Goal: Navigation & Orientation: Understand site structure

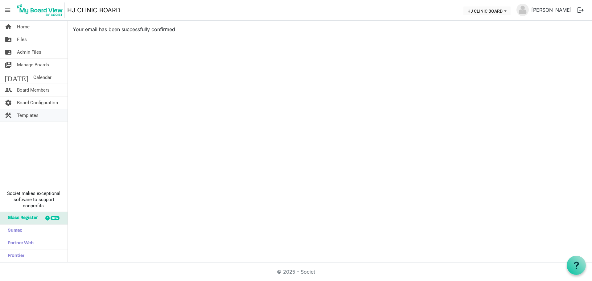
click at [31, 120] on span "Templates" at bounding box center [28, 115] width 22 height 12
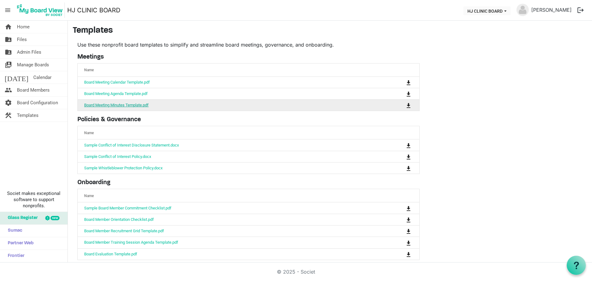
click at [126, 104] on link "Board Meeting Minutes Template.pdf" at bounding box center [116, 105] width 64 height 5
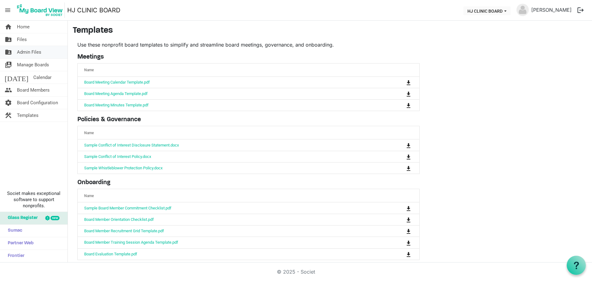
click at [21, 49] on span "Admin Files" at bounding box center [29, 52] width 24 height 12
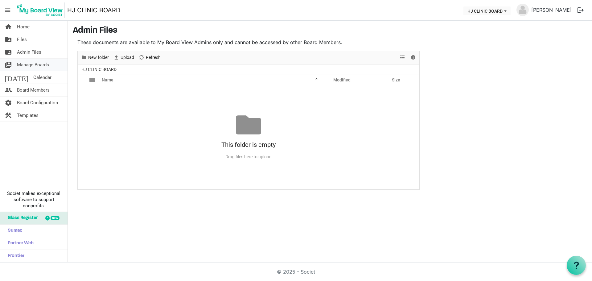
click at [26, 59] on span "Manage Boards" at bounding box center [33, 65] width 32 height 12
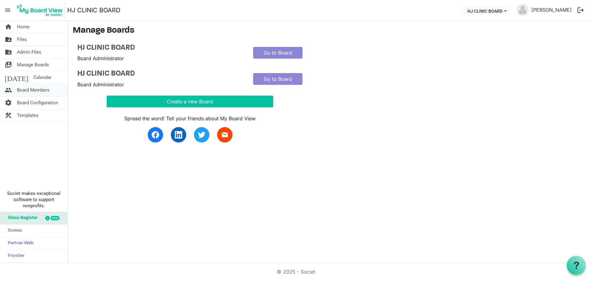
click at [21, 90] on span "Board Members" at bounding box center [33, 90] width 33 height 12
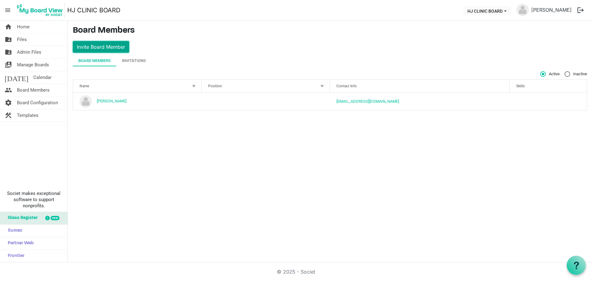
click at [117, 49] on button "Invite Board Member" at bounding box center [101, 47] width 56 height 12
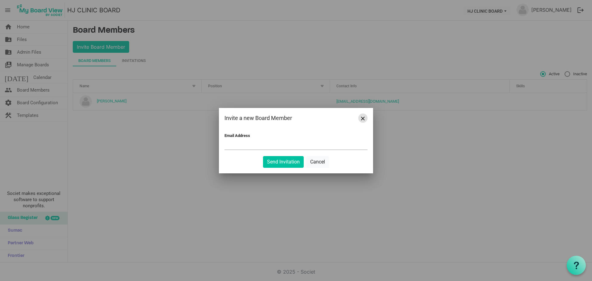
click at [364, 120] on button "Close" at bounding box center [362, 117] width 9 height 9
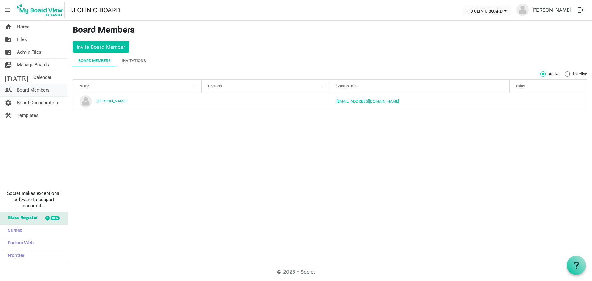
click at [37, 88] on span "Board Members" at bounding box center [33, 90] width 33 height 12
click at [31, 55] on span "Admin Files" at bounding box center [29, 52] width 24 height 12
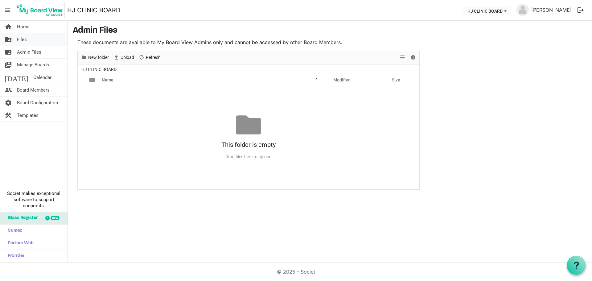
click at [24, 41] on span "Files" at bounding box center [22, 39] width 10 height 12
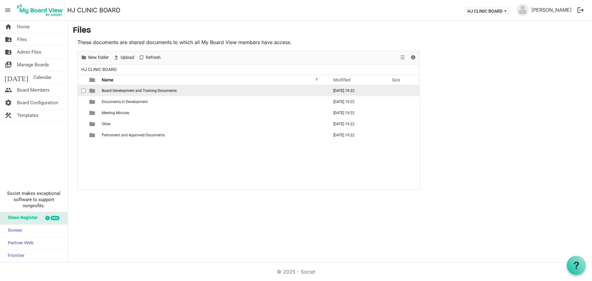
click at [125, 92] on span "Board Development and Training Documents" at bounding box center [139, 90] width 75 height 4
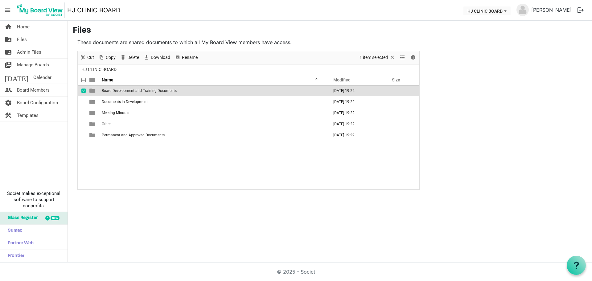
click at [125, 92] on span "Board Development and Training Documents" at bounding box center [139, 90] width 75 height 4
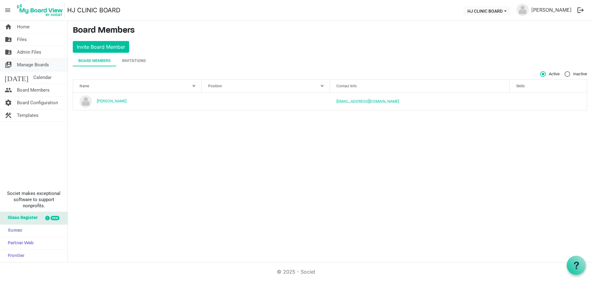
click at [26, 63] on span "Manage Boards" at bounding box center [33, 65] width 32 height 12
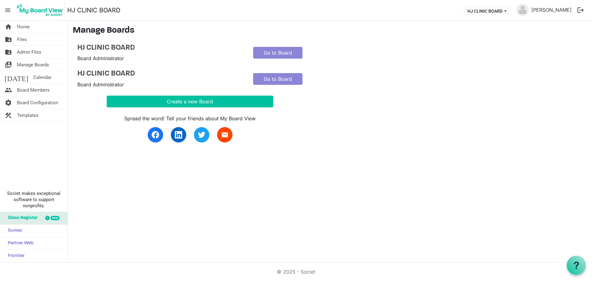
click at [33, 80] on span "Calendar" at bounding box center [42, 77] width 18 height 12
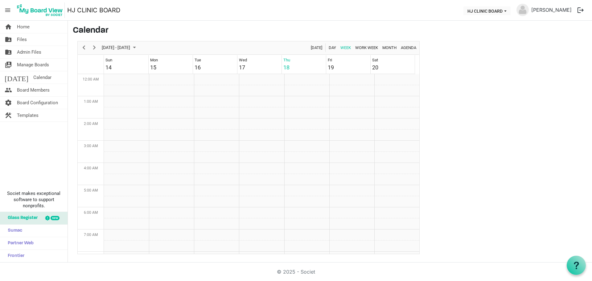
scroll to position [200, 0]
click at [126, 101] on td "Week of September 18, 2025" at bounding box center [126, 101] width 45 height 11
click at [43, 91] on span "Board Members" at bounding box center [33, 90] width 33 height 12
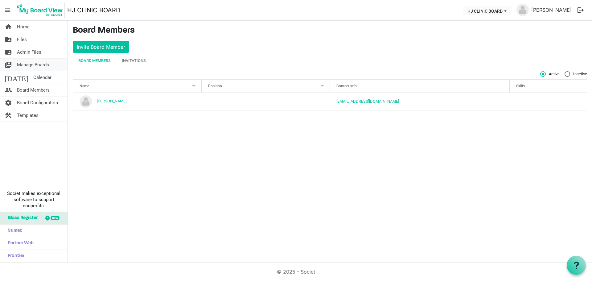
click at [44, 67] on span "Manage Boards" at bounding box center [33, 65] width 32 height 12
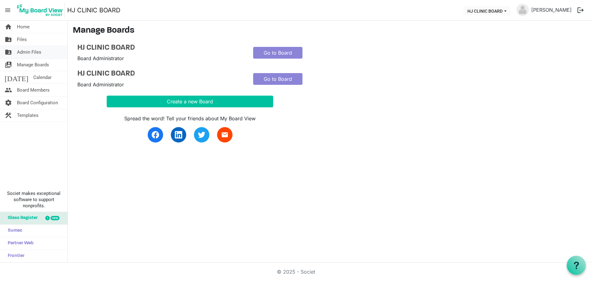
click at [41, 53] on link "folder_shared Admin Files" at bounding box center [33, 52] width 67 height 12
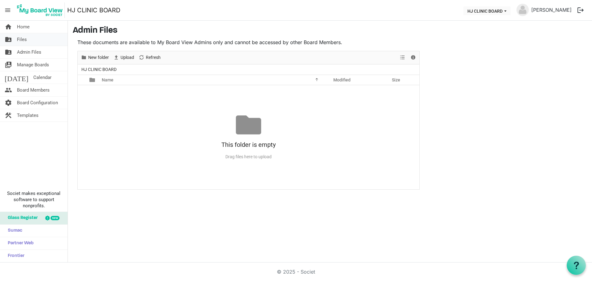
click at [28, 38] on link "folder_shared Files" at bounding box center [33, 39] width 67 height 12
